Goal: Use online tool/utility: Utilize a website feature to perform a specific function

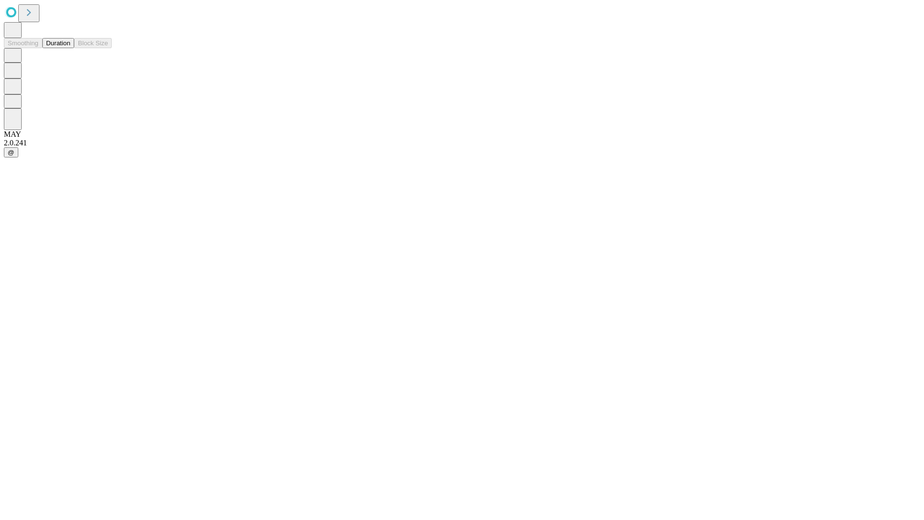
click at [70, 48] on button "Duration" at bounding box center [58, 43] width 32 height 10
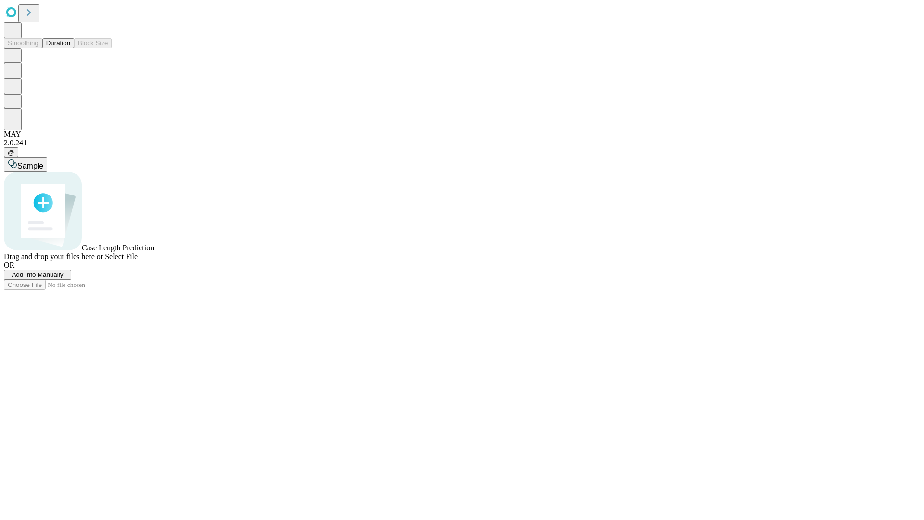
click at [138, 260] on span "Select File" at bounding box center [121, 256] width 33 height 8
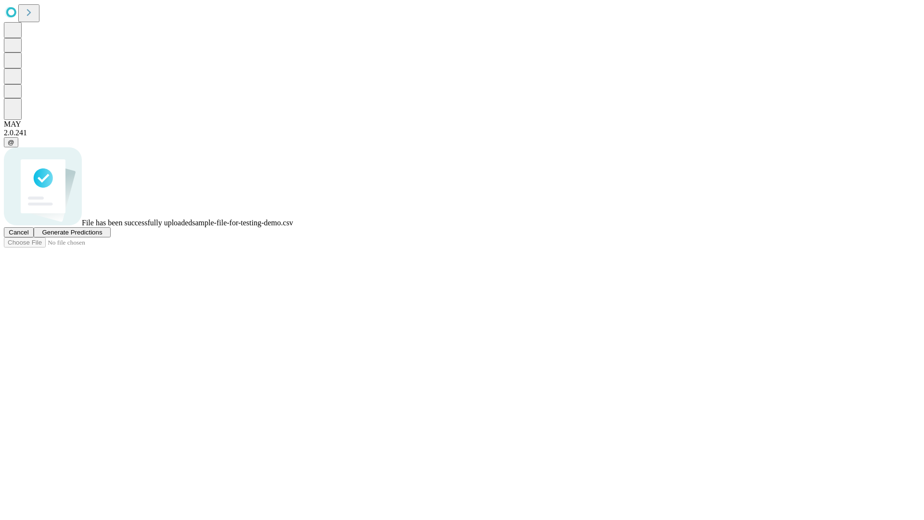
click at [102, 236] on span "Generate Predictions" at bounding box center [72, 232] width 60 height 7
